Goal: Transaction & Acquisition: Purchase product/service

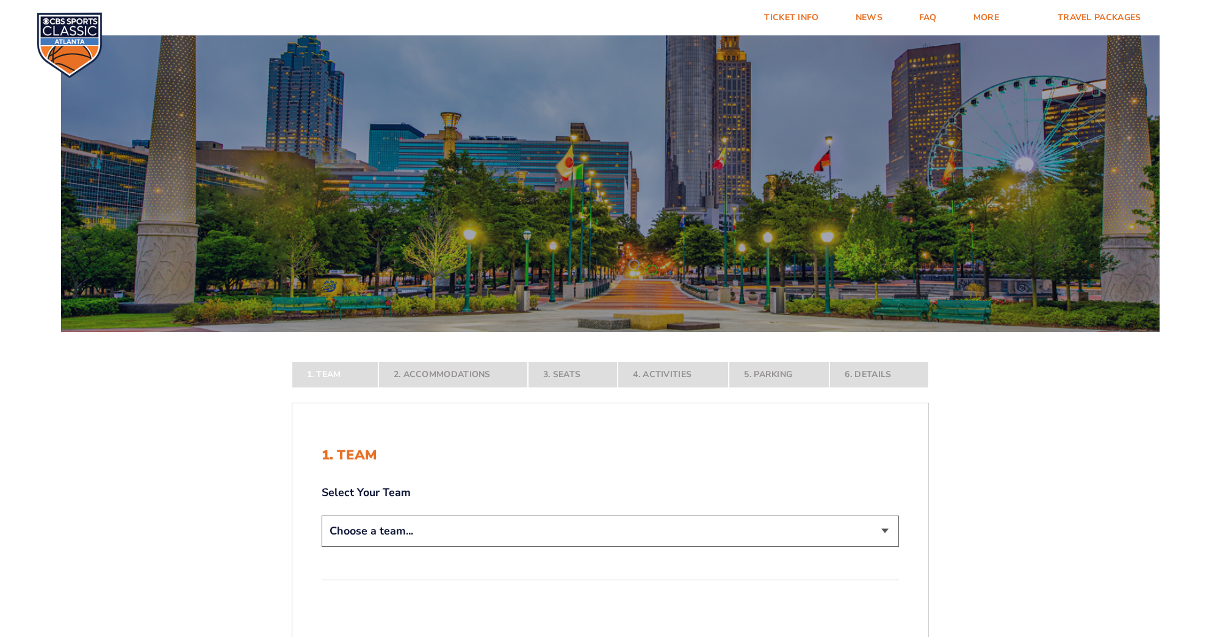
select select "12956"
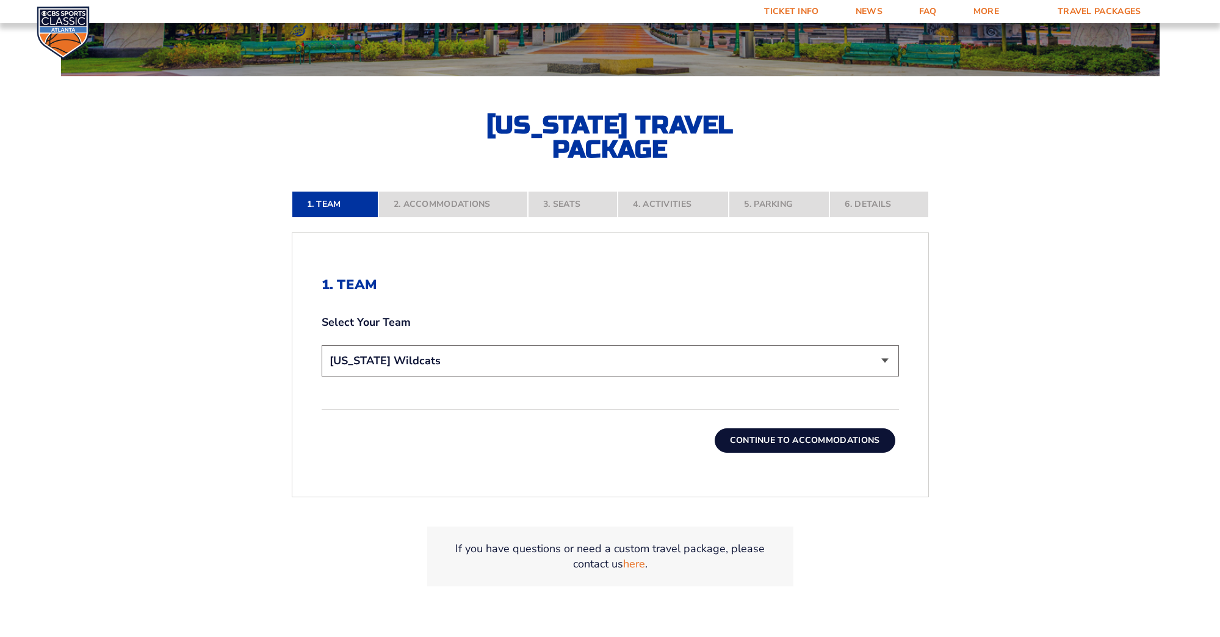
scroll to position [257, 0]
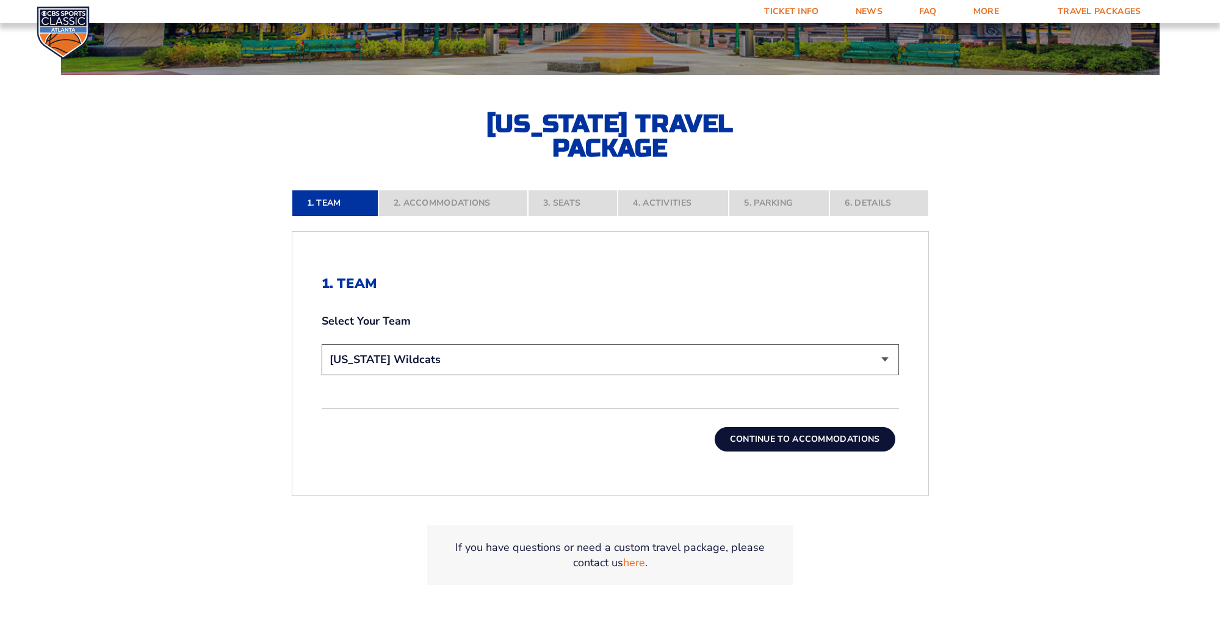
click at [845, 439] on button "Continue To Accommodations" at bounding box center [805, 439] width 181 height 24
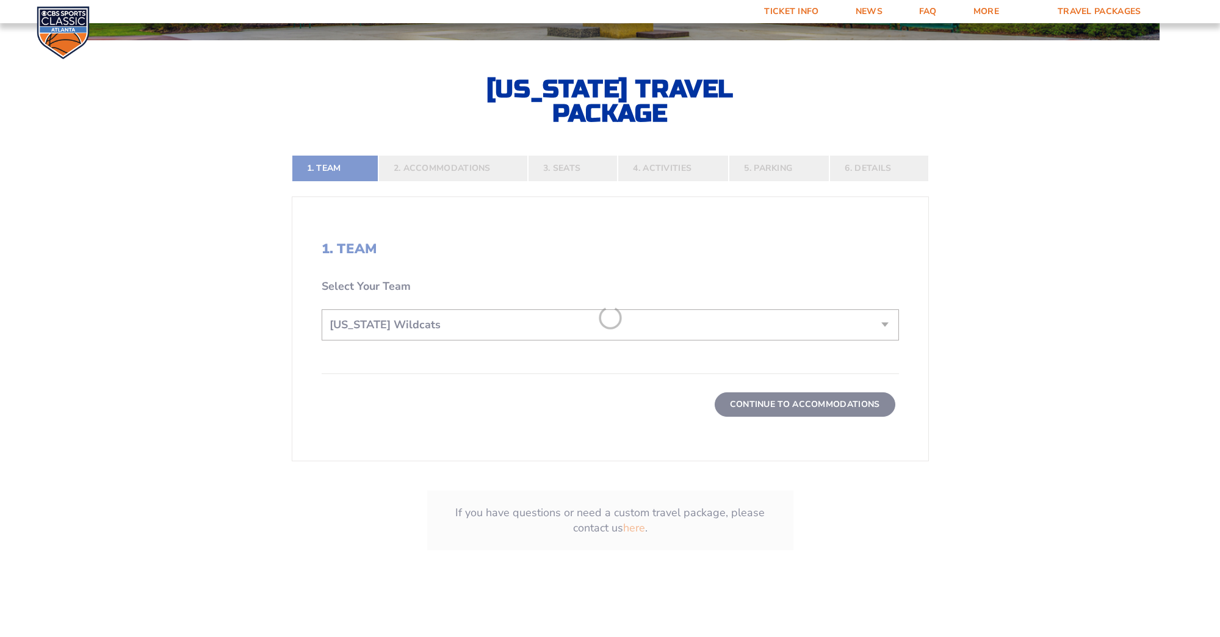
scroll to position [301, 0]
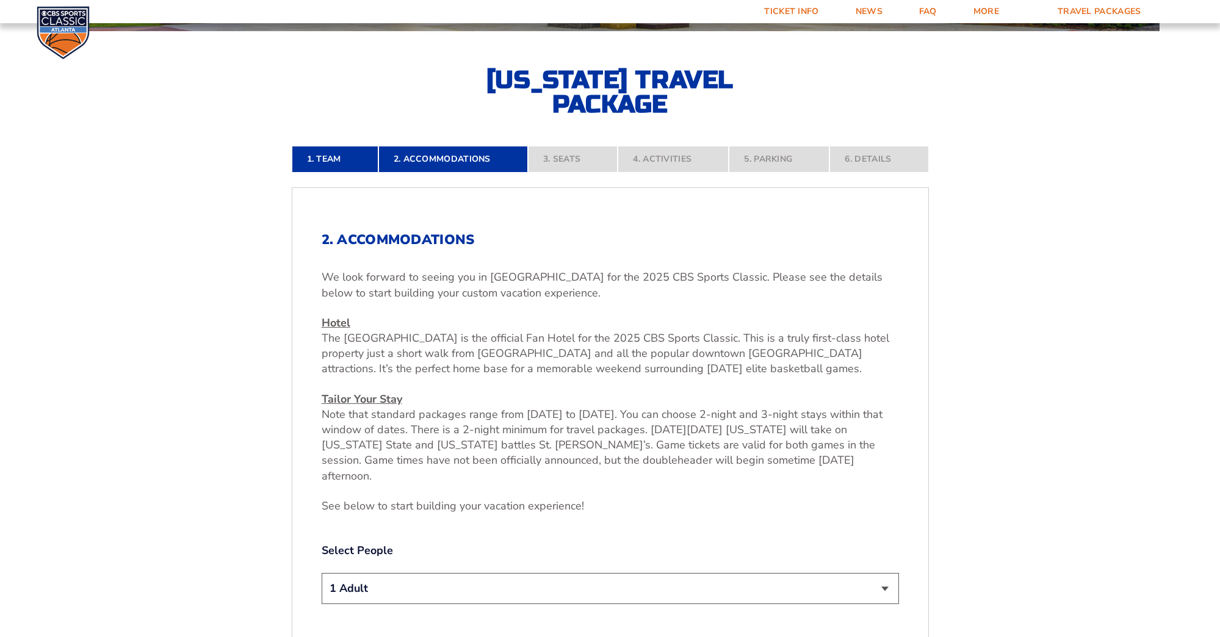
select select "2 Adults"
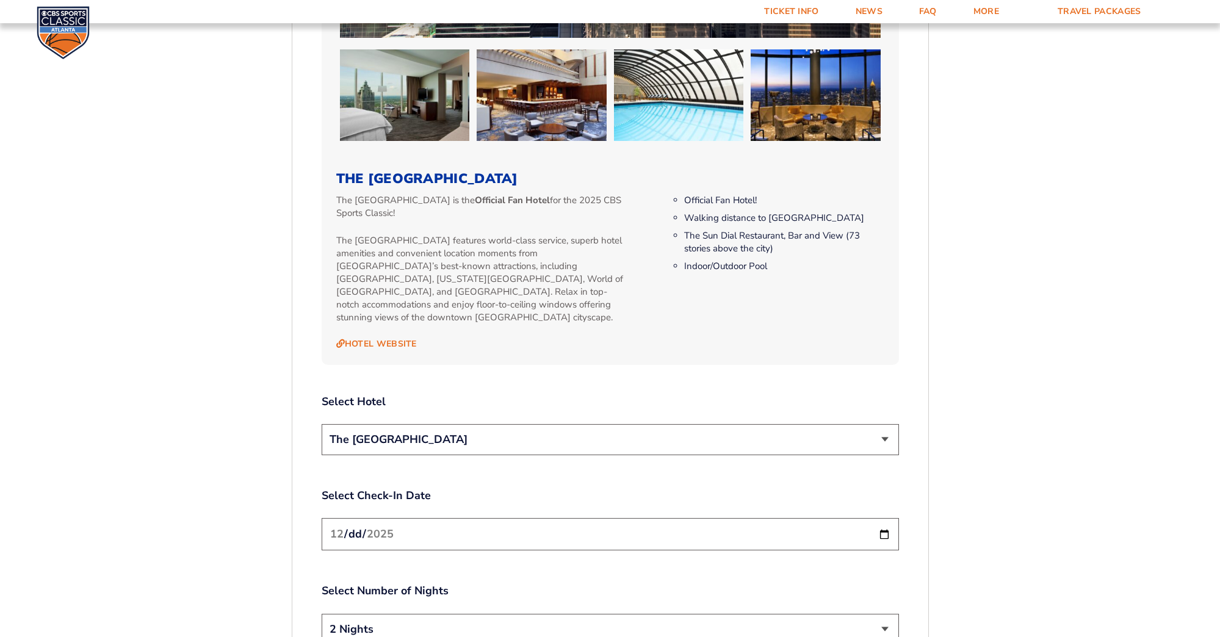
scroll to position [1224, 0]
click at [390, 338] on link "Hotel Website" at bounding box center [376, 343] width 81 height 11
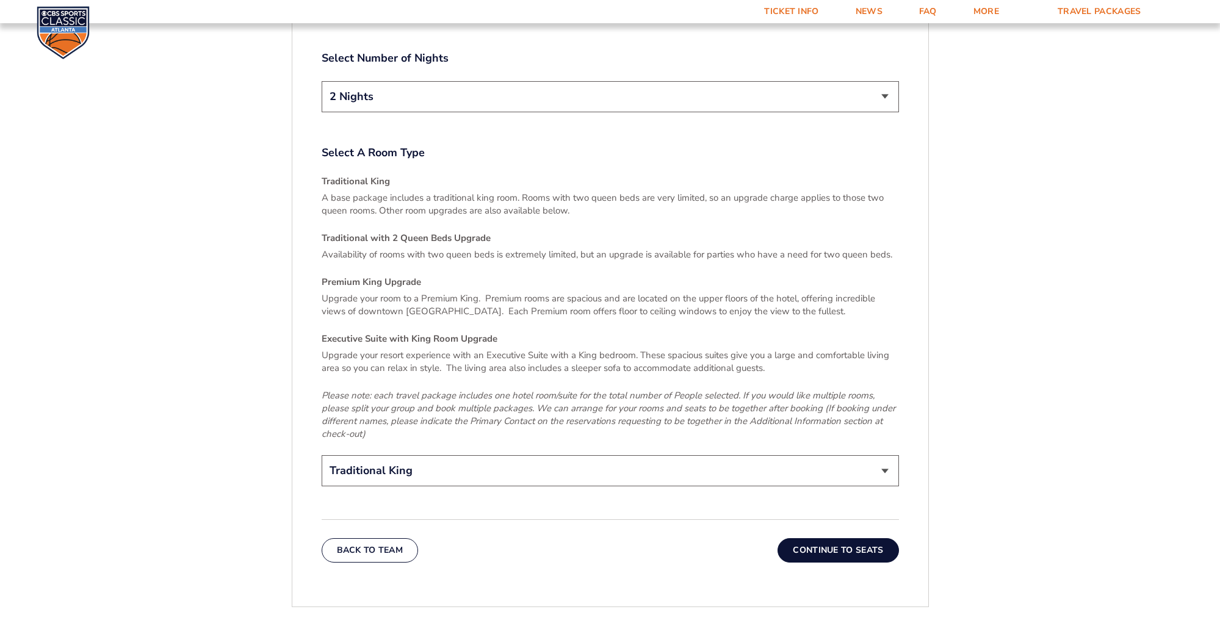
scroll to position [1759, 0]
click at [849, 535] on button "Continue To Seats" at bounding box center [838, 547] width 121 height 24
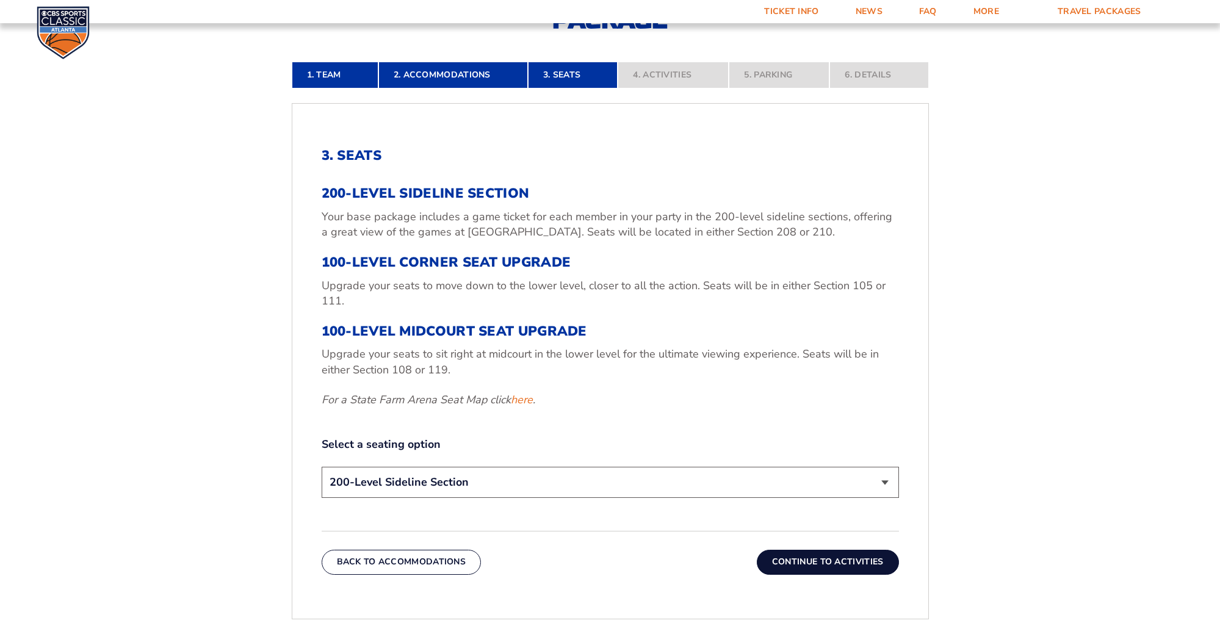
scroll to position [390, 0]
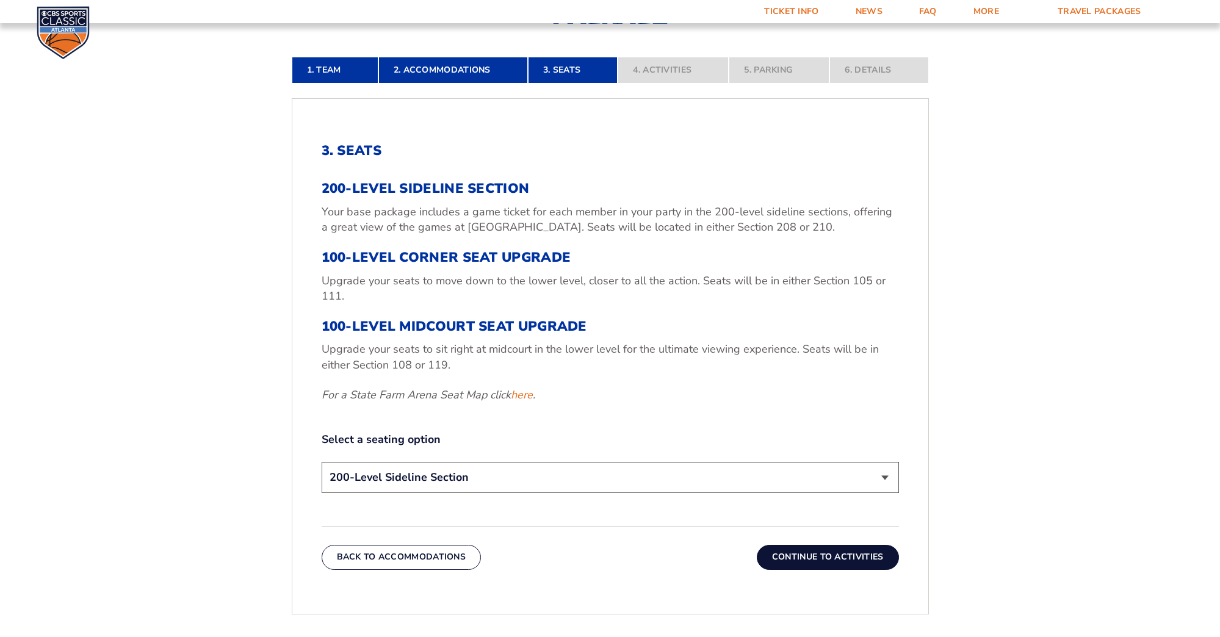
select select "100-Level Corner Seat Upgrade"
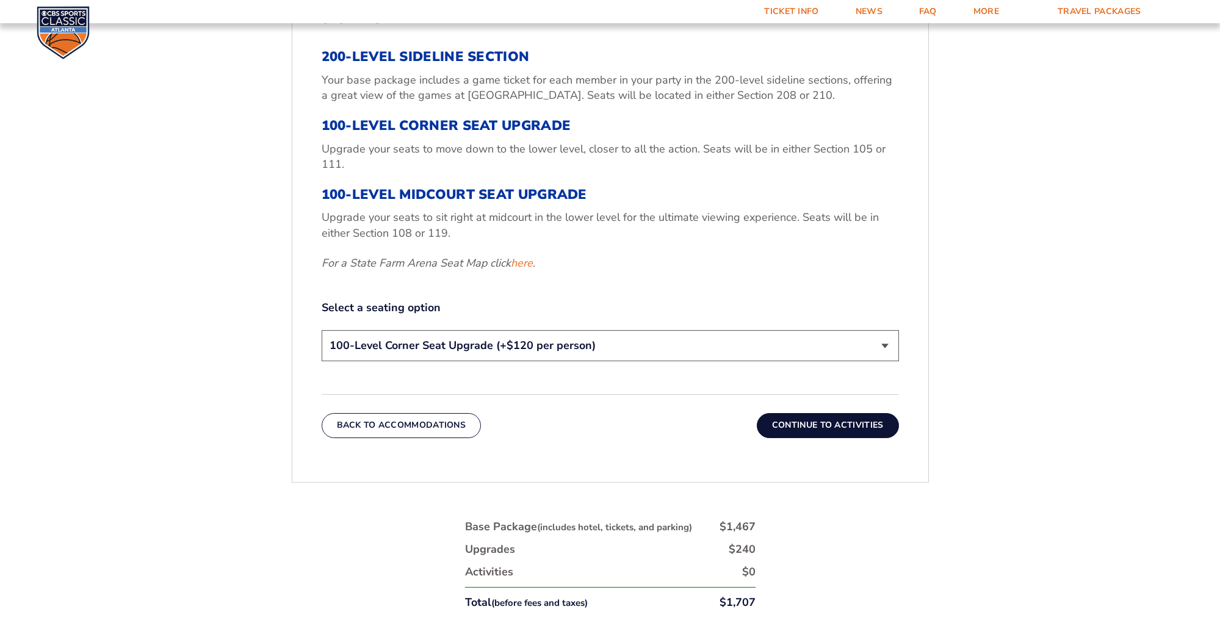
scroll to position [522, 1]
click at [862, 425] on button "Continue To Activities" at bounding box center [828, 425] width 142 height 24
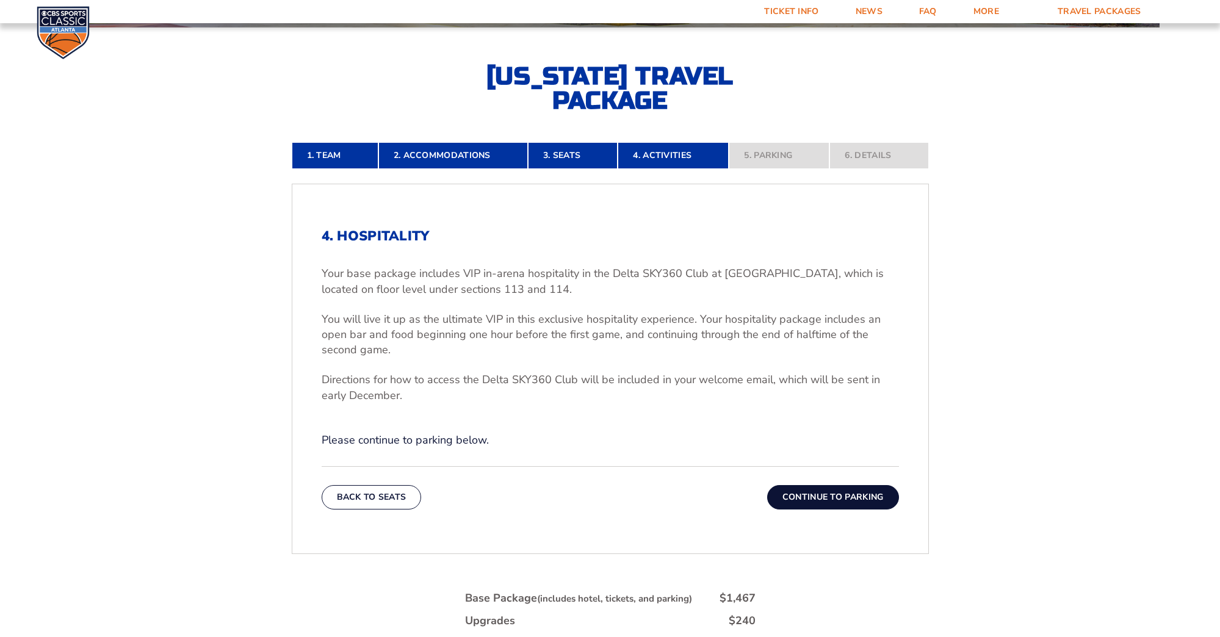
scroll to position [306, 0]
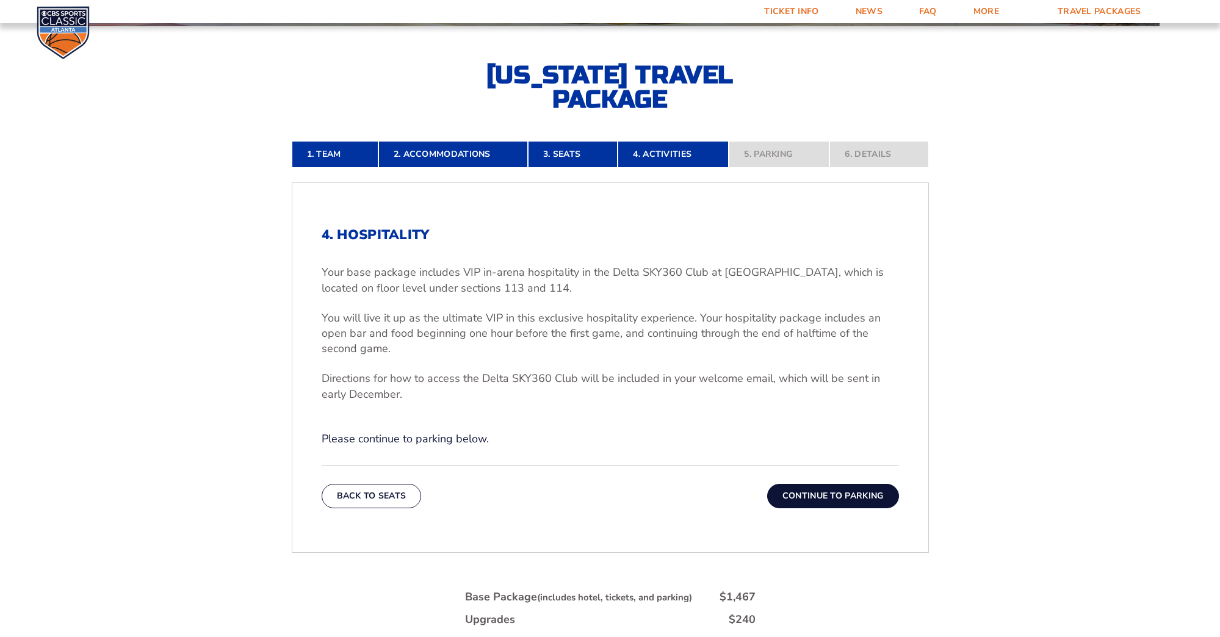
click at [868, 493] on button "Continue To Parking" at bounding box center [833, 496] width 132 height 24
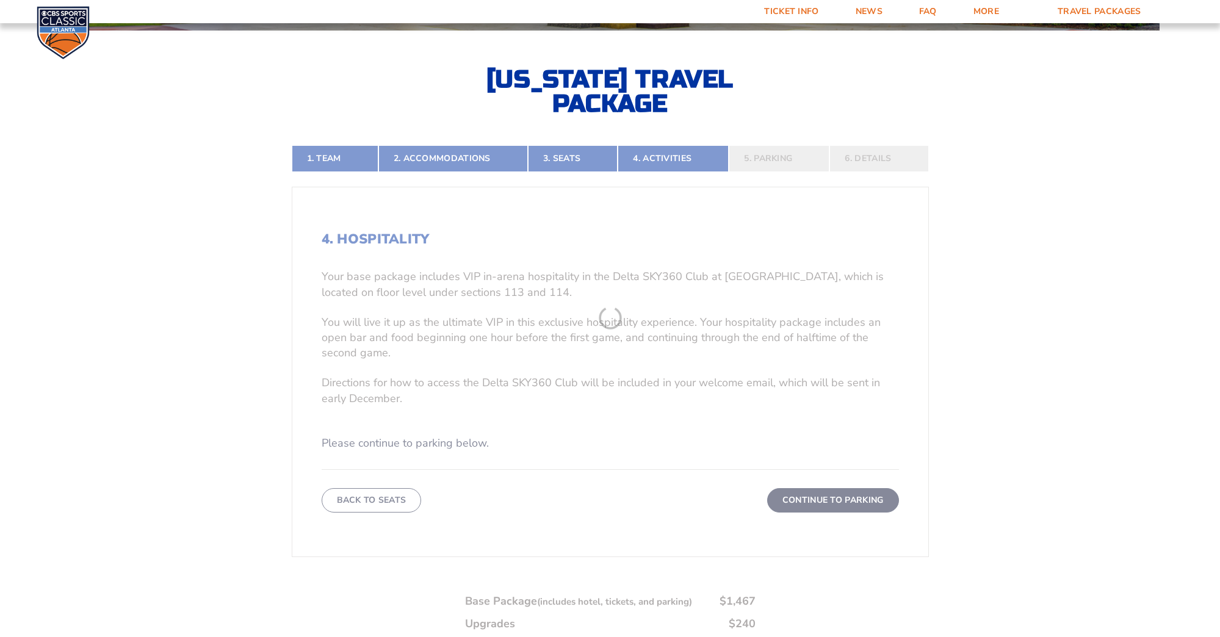
scroll to position [301, 0]
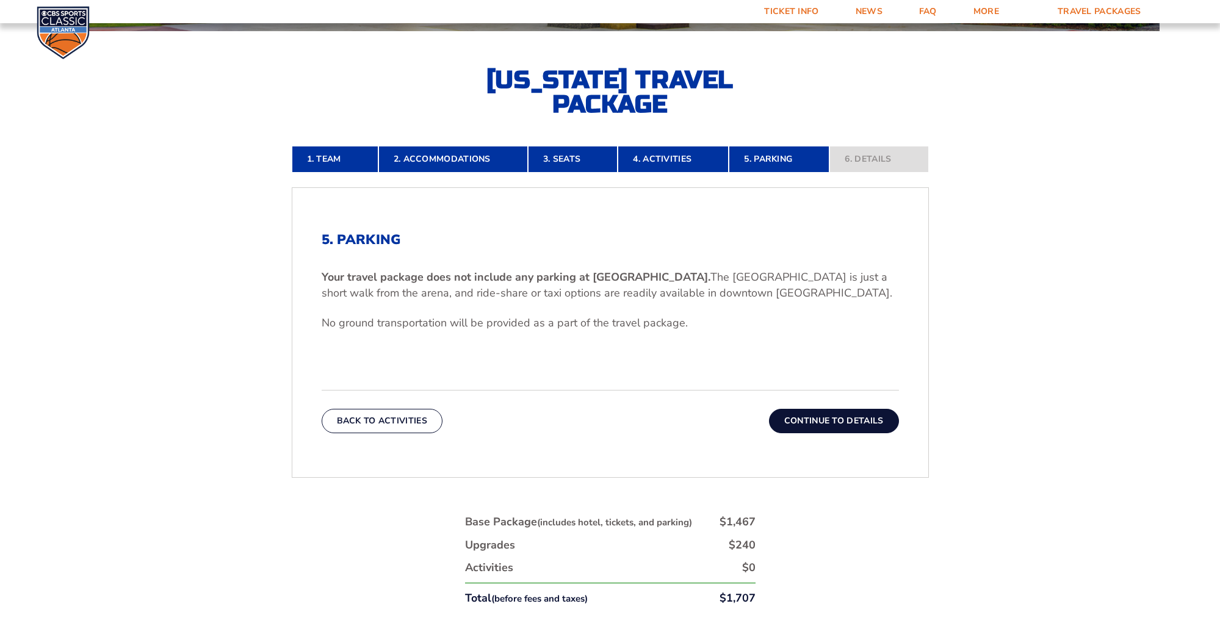
click at [875, 421] on button "Continue To Details" at bounding box center [834, 421] width 130 height 24
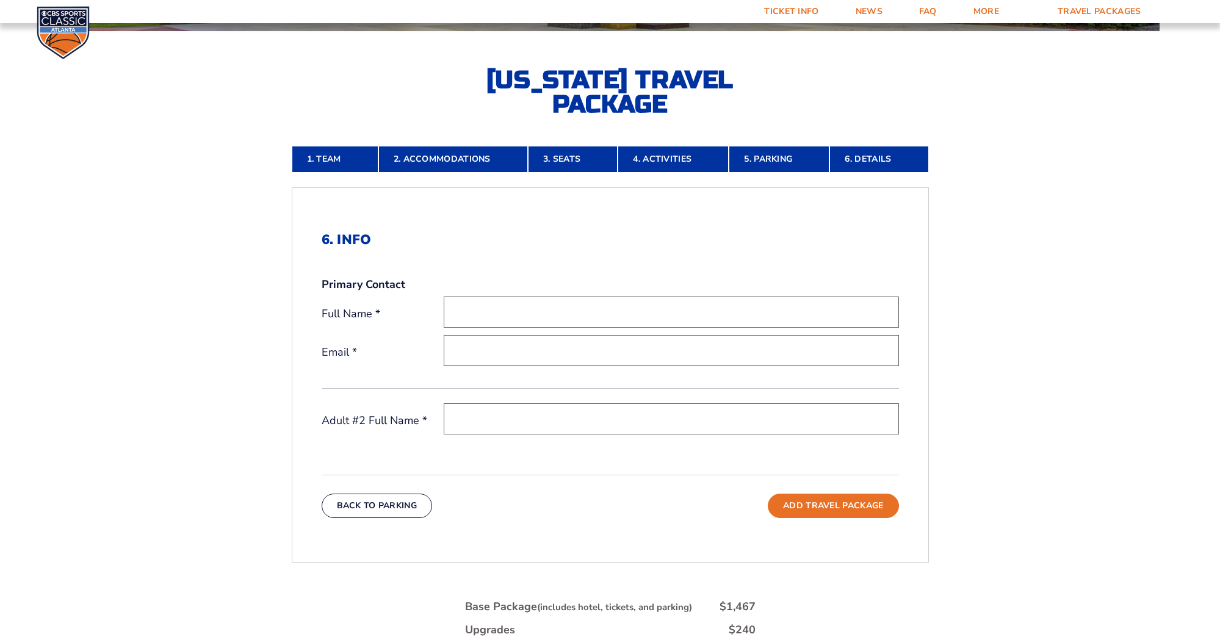
scroll to position [298, 0]
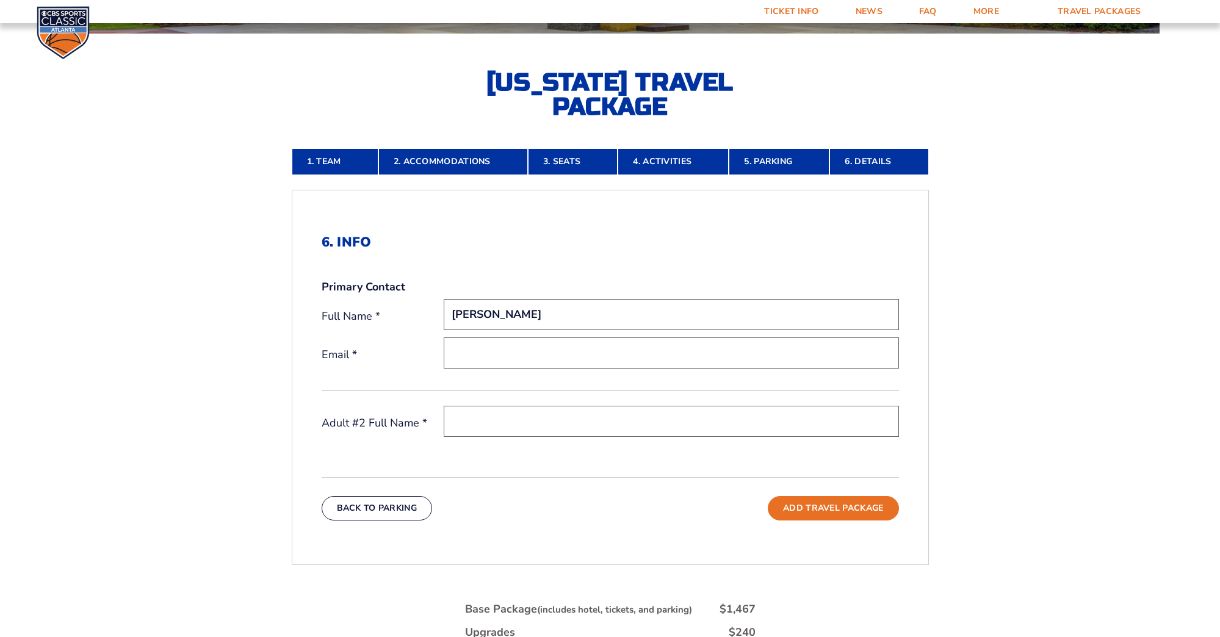
type input "Yondal Combs"
type input "rcombs8080@aol.com"
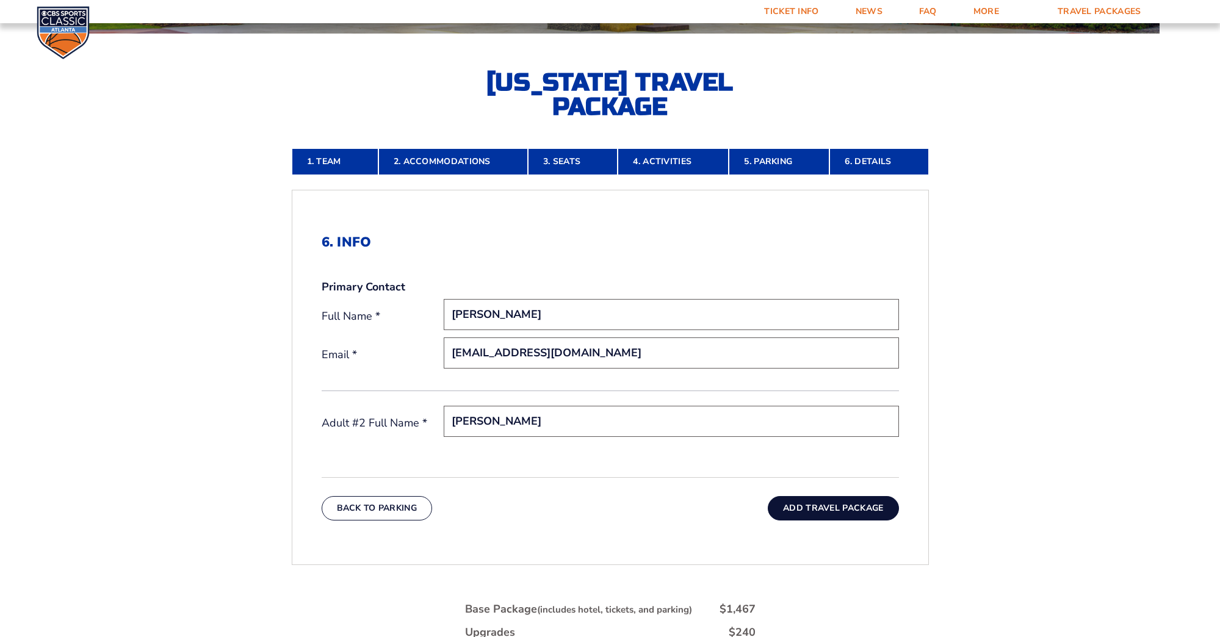
type input "Christine Combs"
click at [824, 512] on button "Add Travel Package" at bounding box center [833, 508] width 131 height 24
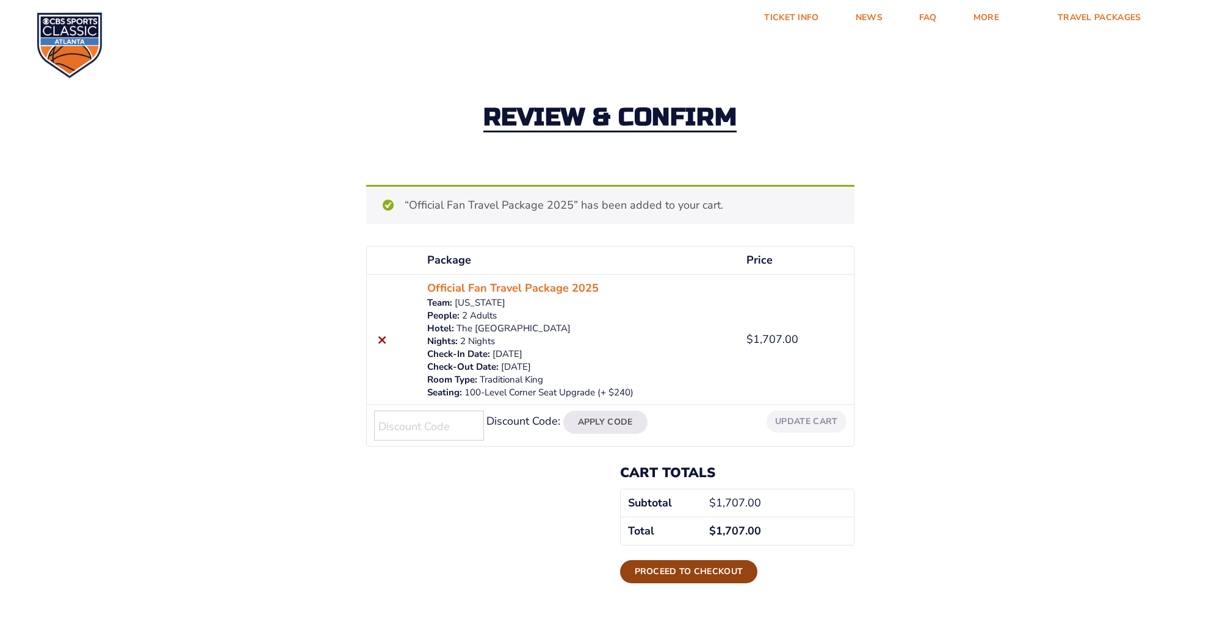
click at [732, 574] on link "Proceed to checkout" at bounding box center [689, 571] width 138 height 23
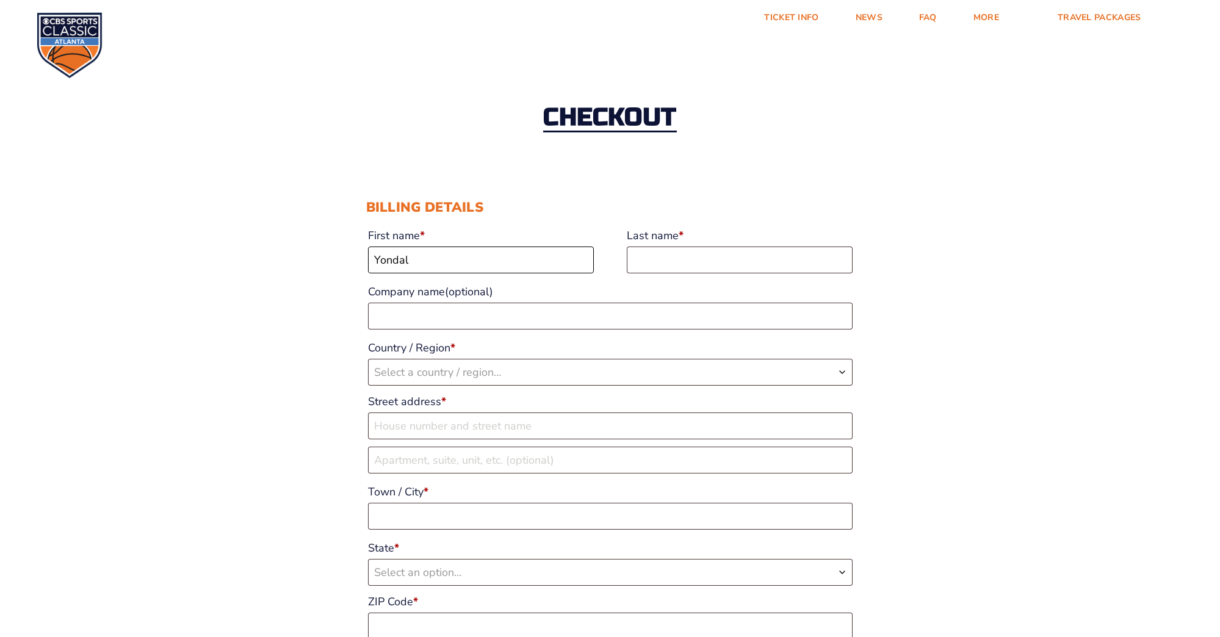
type input "Yondal"
type input "Combs"
click at [840, 371] on b "Country / Region" at bounding box center [842, 372] width 10 height 10
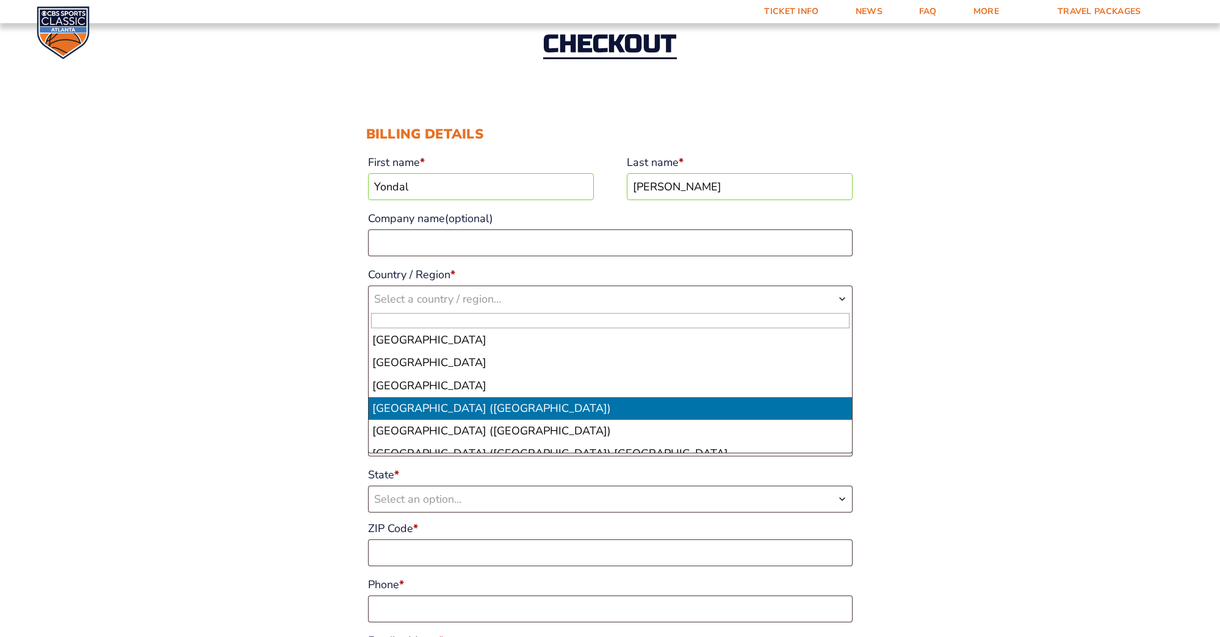
scroll to position [5224, 0]
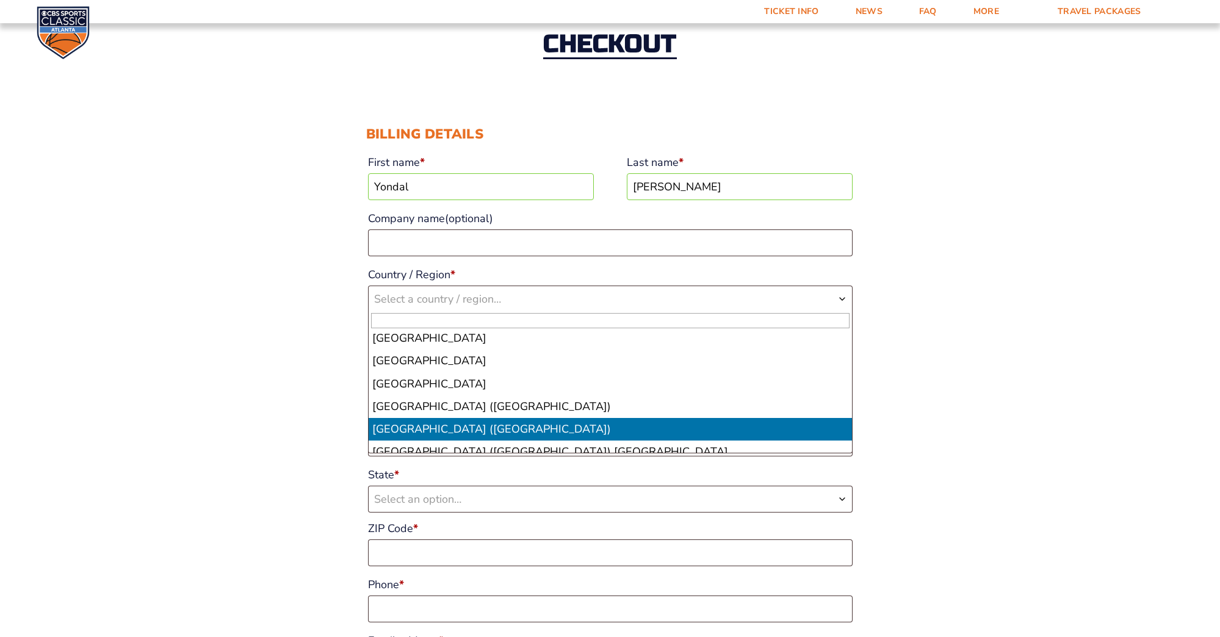
select select "US"
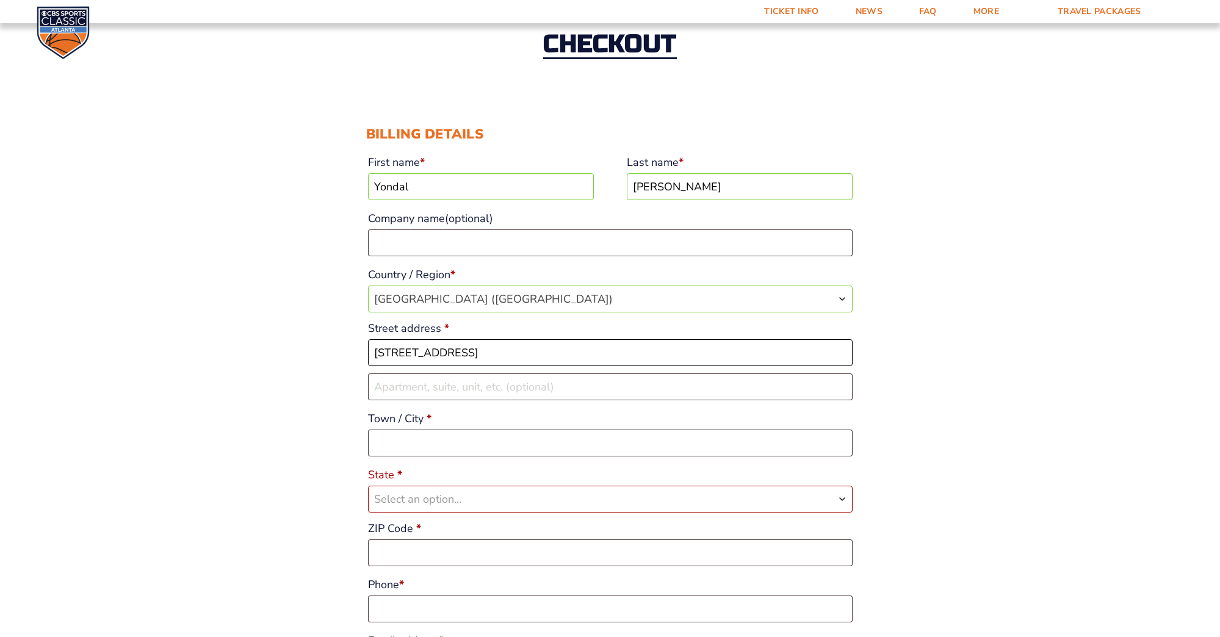
type input "55 Noah Court #7343"
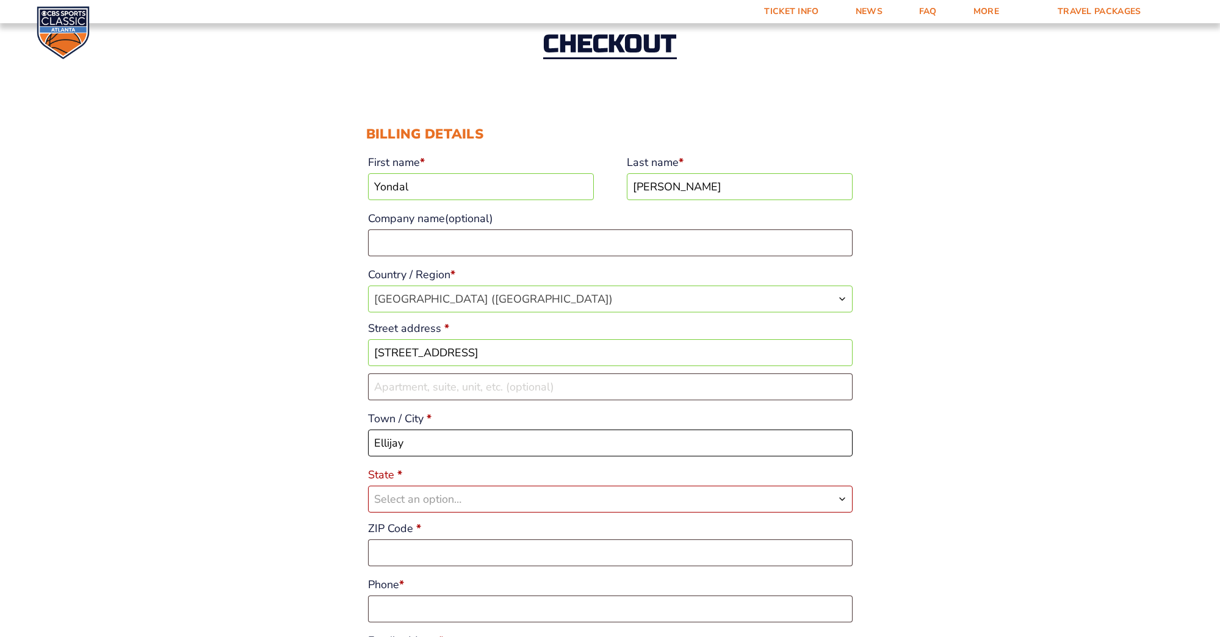
type input "Ellijay"
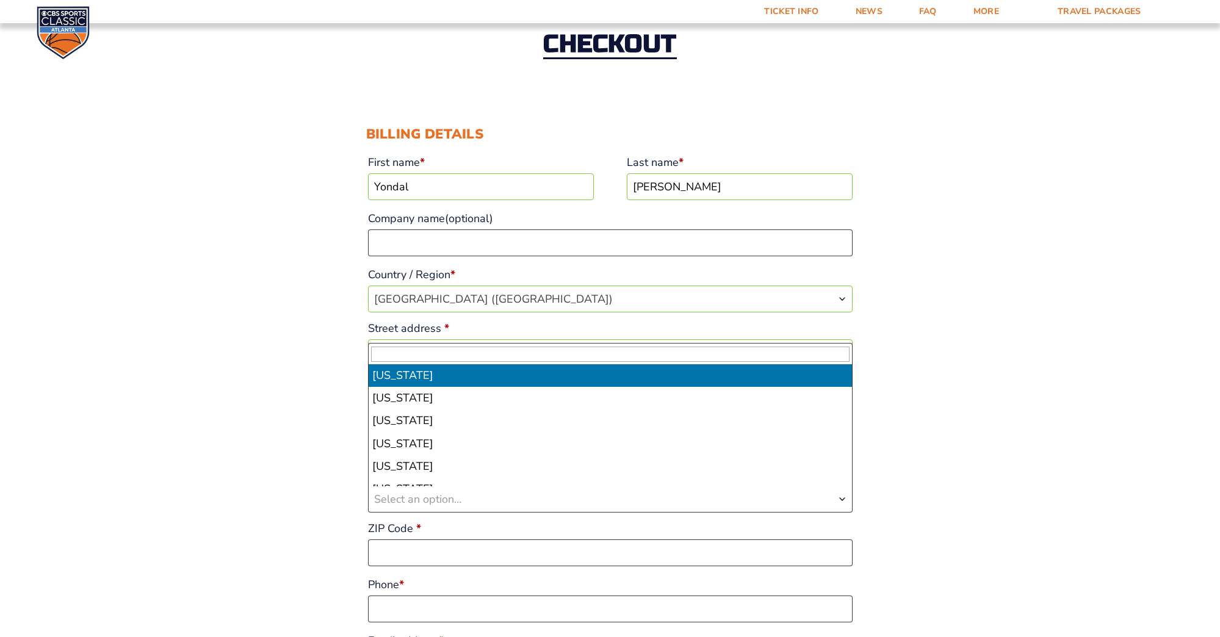
click at [842, 496] on b "State" at bounding box center [842, 499] width 10 height 10
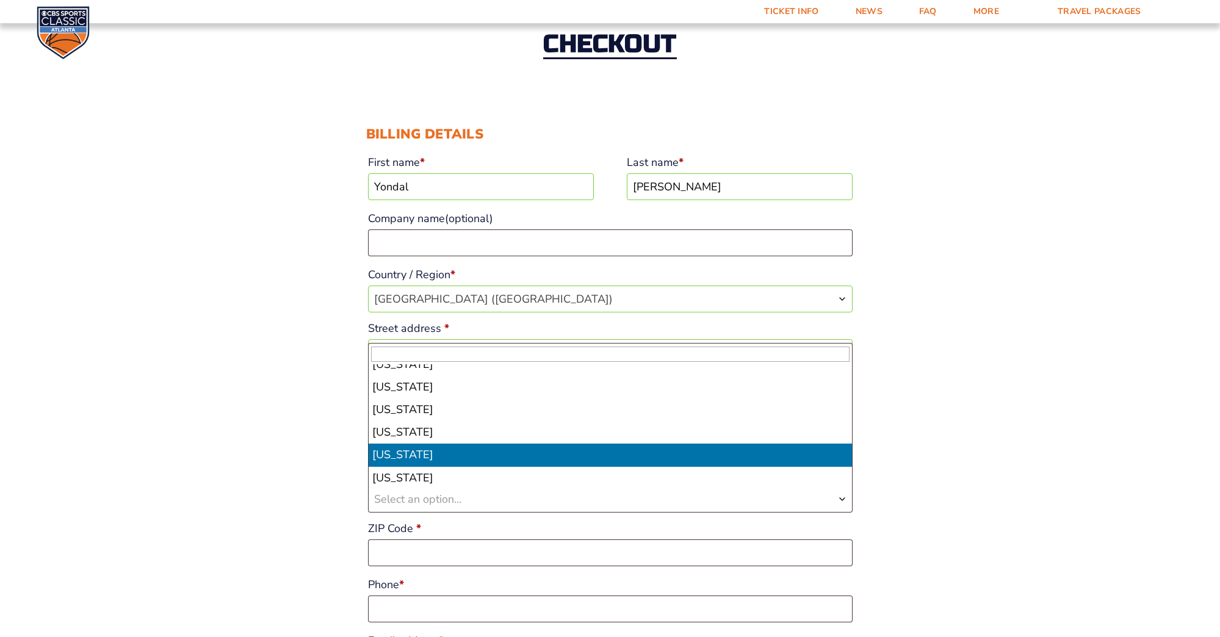
scroll to position [218, 0]
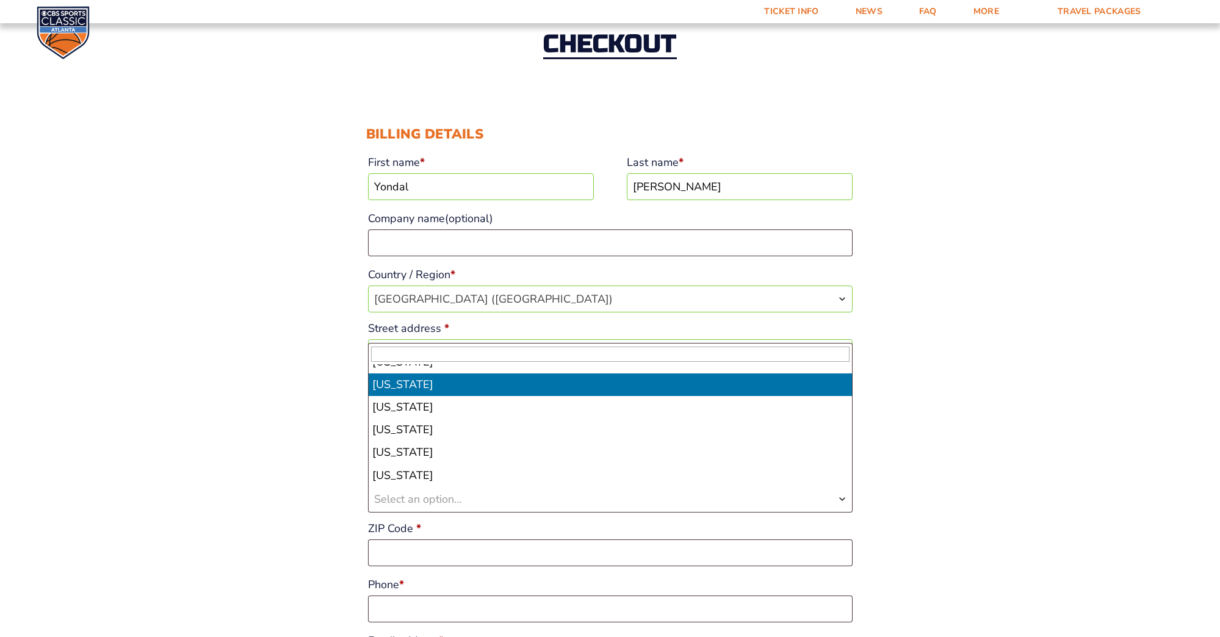
select select "GA"
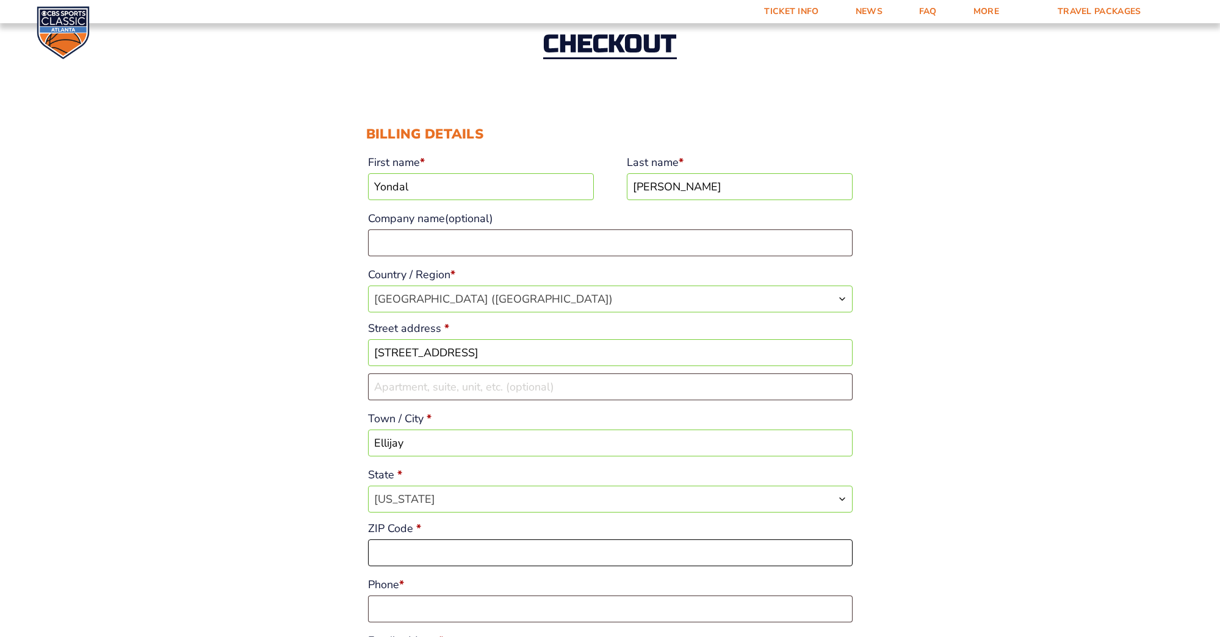
drag, startPoint x: 750, startPoint y: 551, endPoint x: 755, endPoint y: 540, distance: 12.6
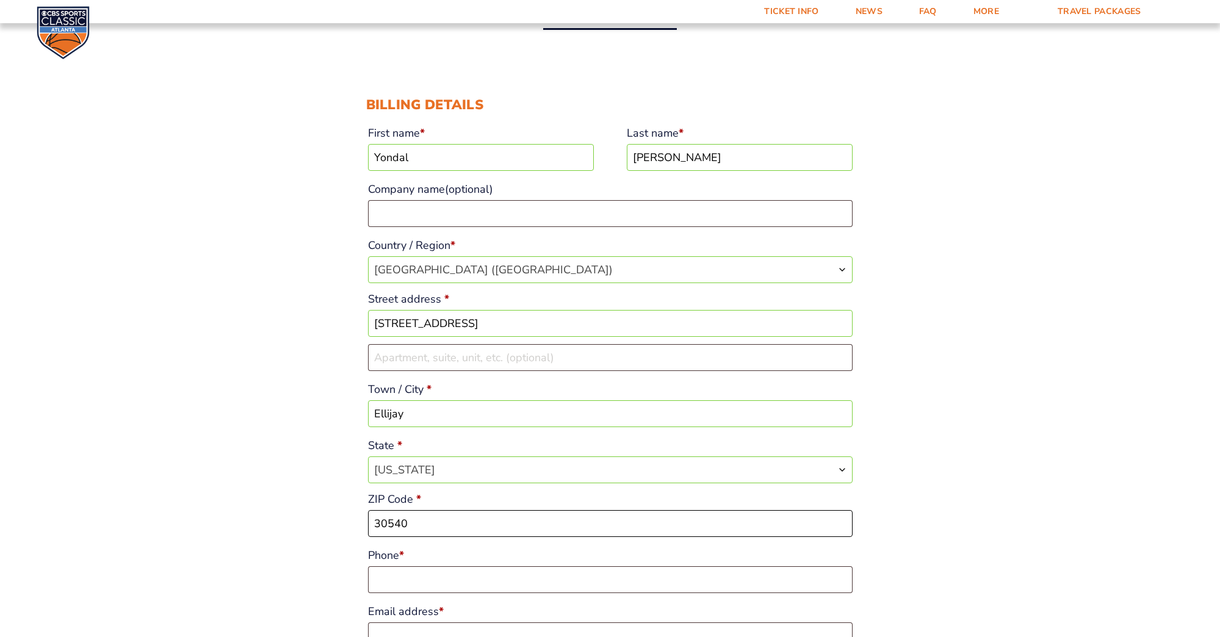
scroll to position [104, 0]
type input "30540"
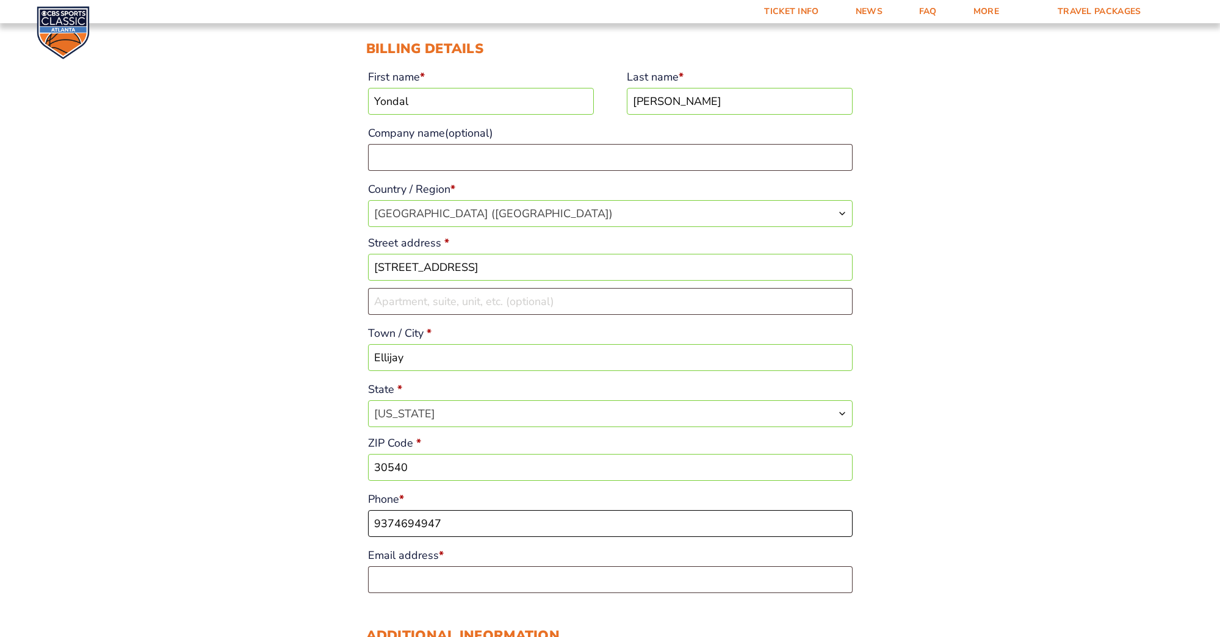
scroll to position [164, 0]
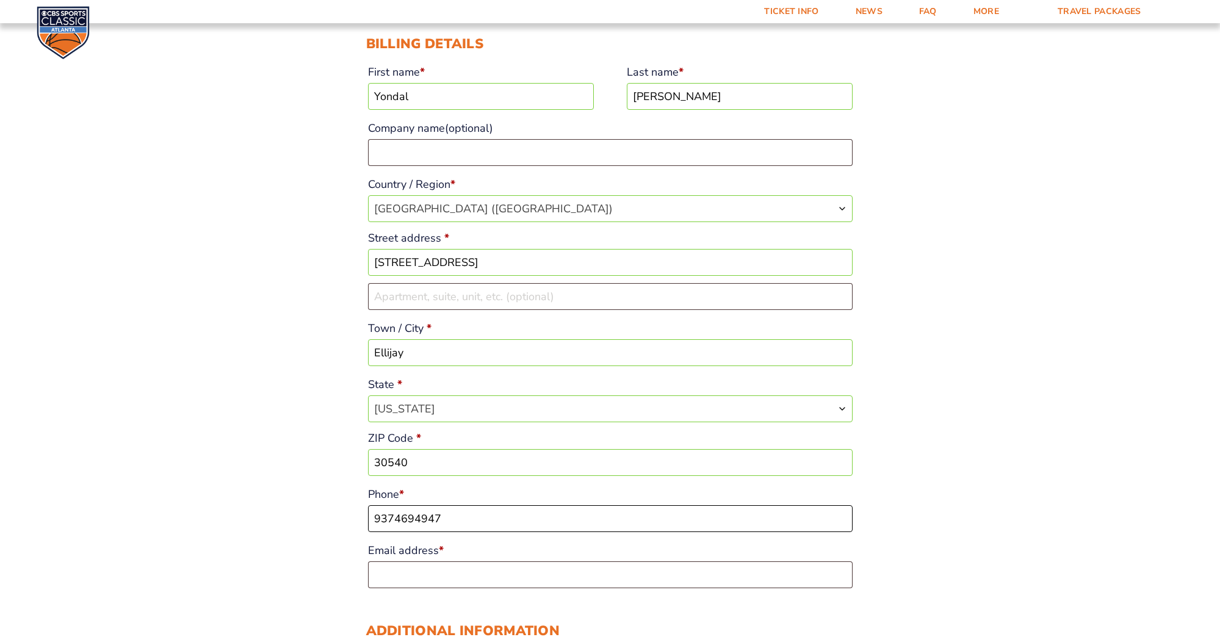
type input "9374694947"
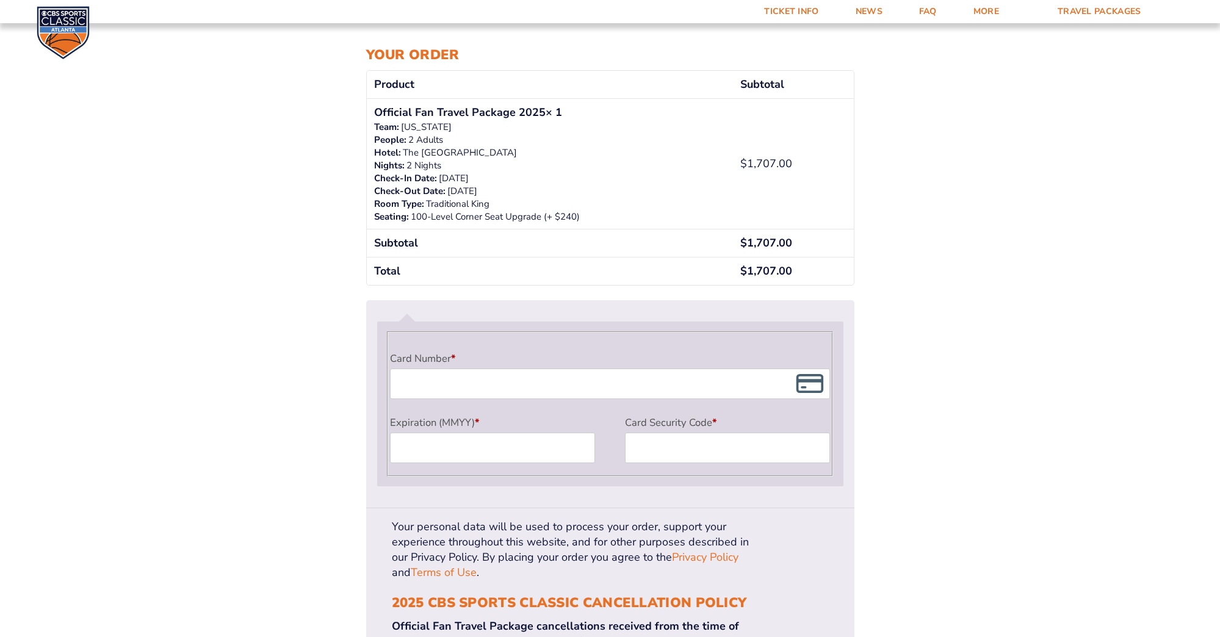
scroll to position [861, 0]
type input "rcombs8080@aol.com"
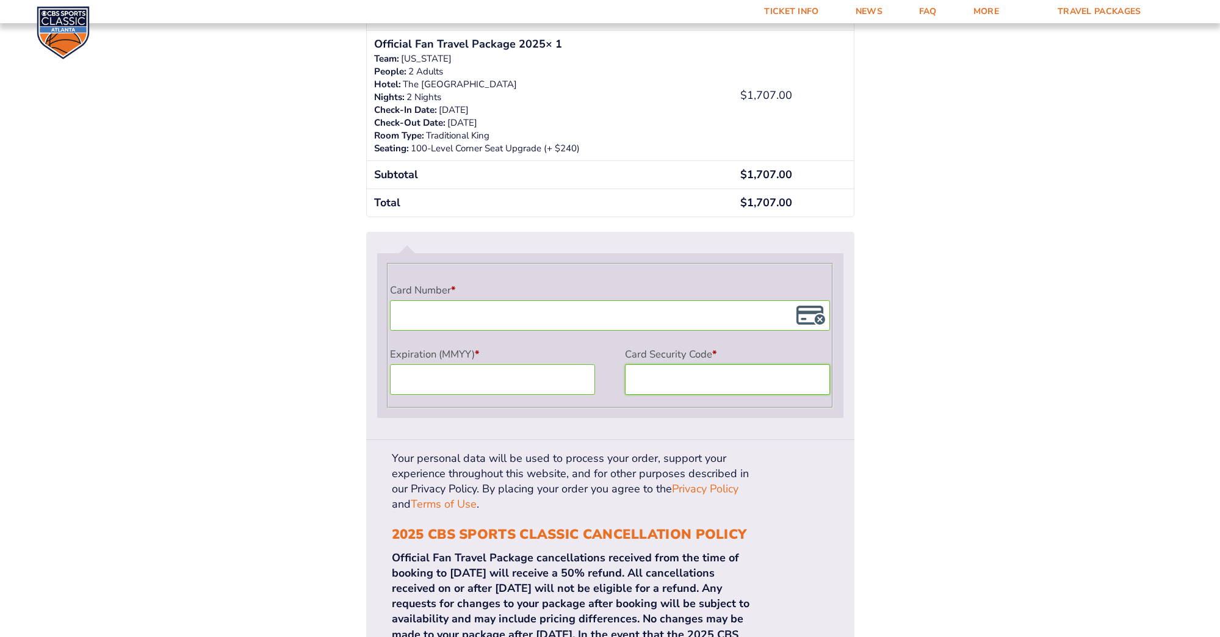
scroll to position [931, 0]
